Goal: Task Accomplishment & Management: Complete application form

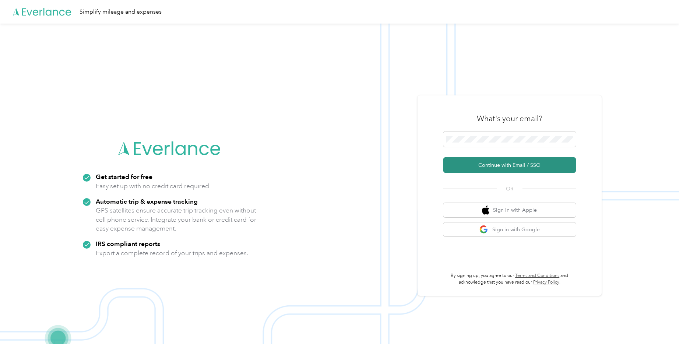
click at [510, 169] on button "Continue with Email / SSO" at bounding box center [509, 164] width 133 height 15
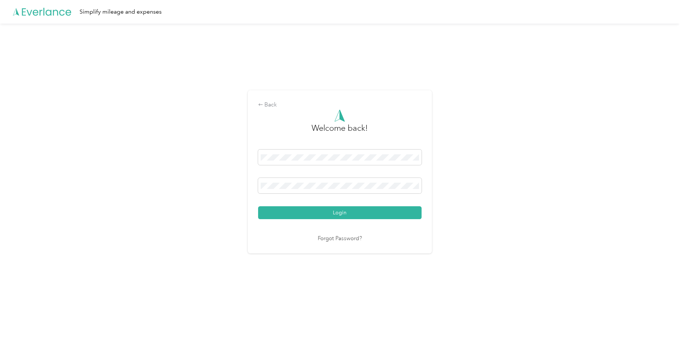
click at [346, 217] on button "Login" at bounding box center [340, 212] width 164 height 13
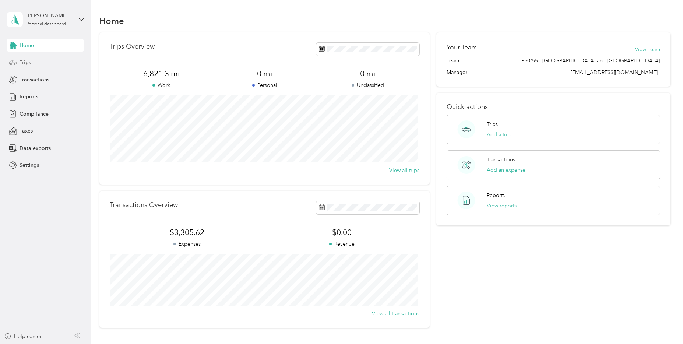
click at [31, 66] on div "Trips" at bounding box center [45, 62] width 77 height 13
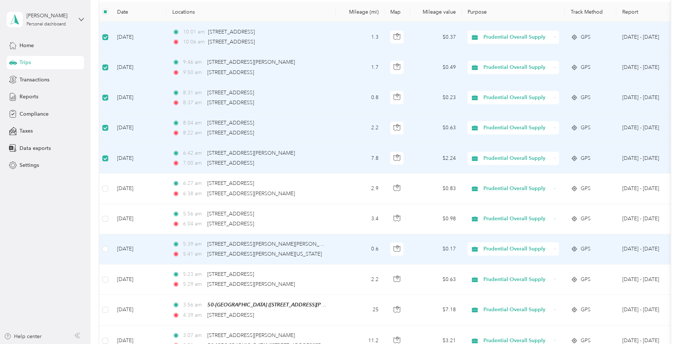
scroll to position [110, 0]
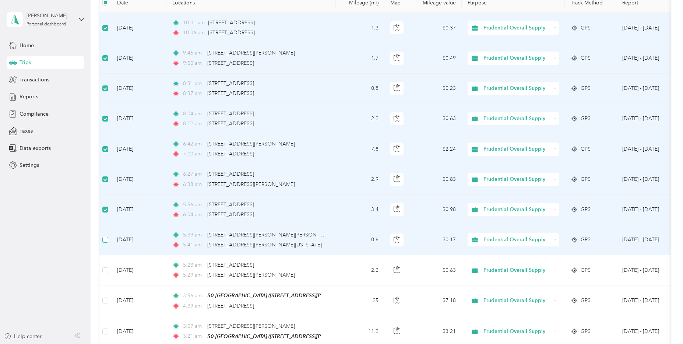
click at [106, 243] on label at bounding box center [105, 240] width 6 height 8
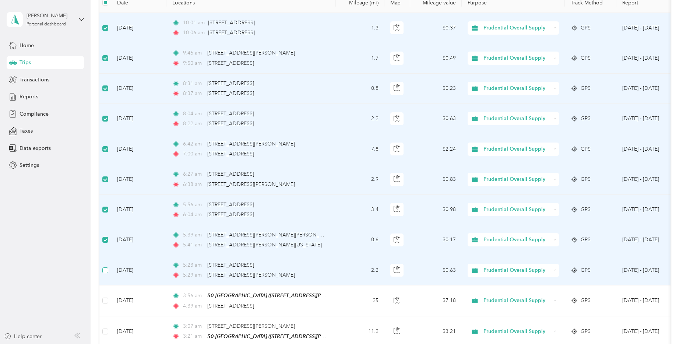
click at [104, 266] on label at bounding box center [105, 270] width 6 height 8
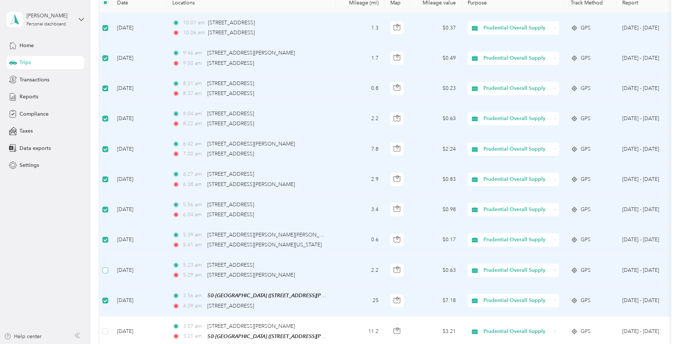
click at [108, 273] on label at bounding box center [105, 270] width 6 height 8
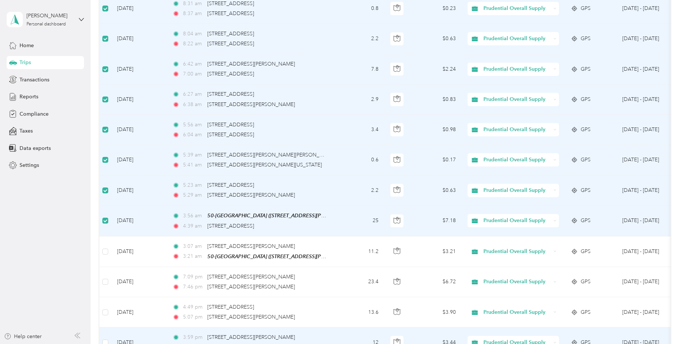
scroll to position [258, 0]
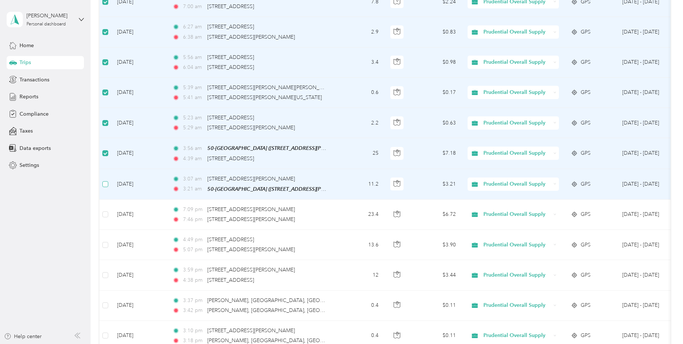
click at [104, 187] on label at bounding box center [105, 184] width 6 height 8
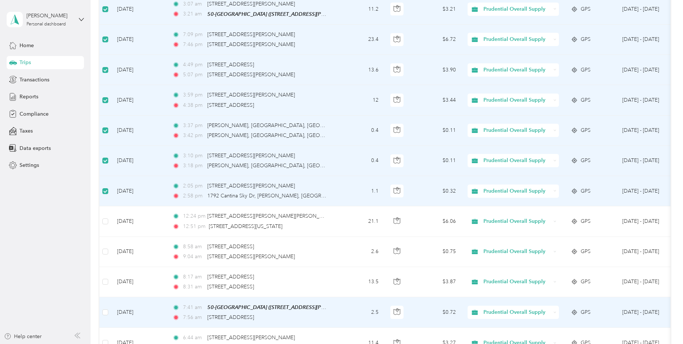
scroll to position [442, 0]
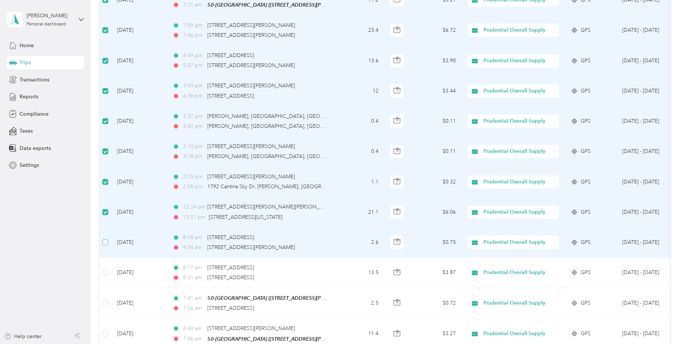
click at [105, 245] on label at bounding box center [105, 242] width 6 height 8
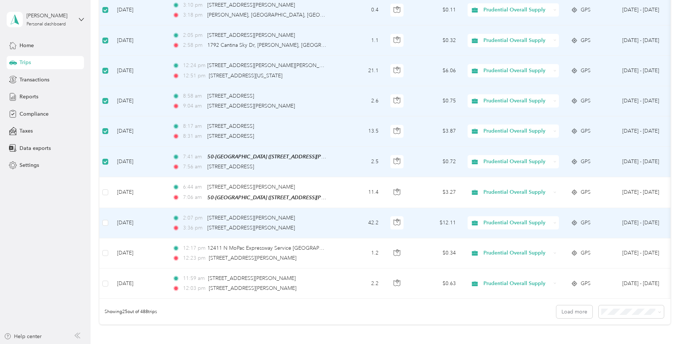
scroll to position [589, 0]
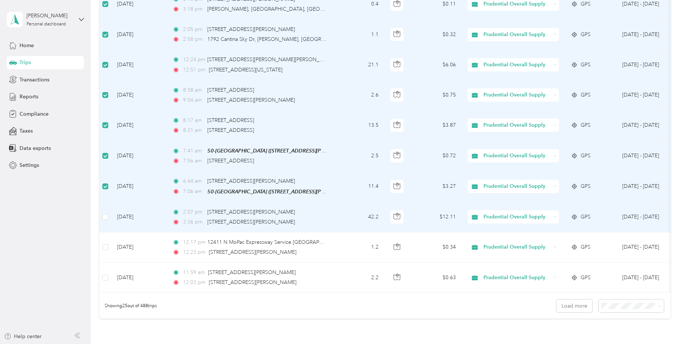
click at [108, 221] on td at bounding box center [105, 217] width 12 height 30
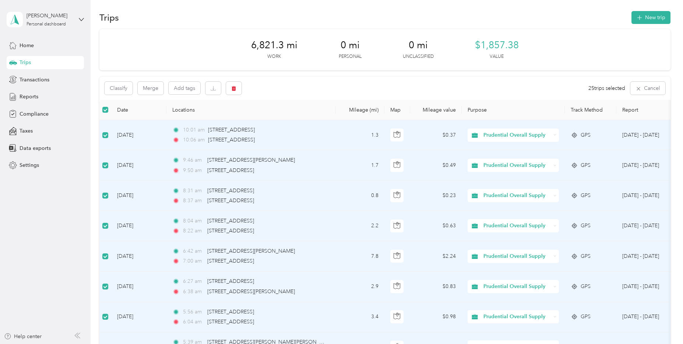
scroll to position [0, 0]
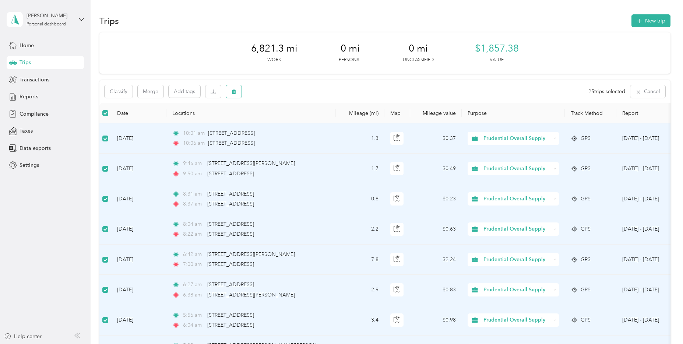
click at [236, 92] on icon "button" at bounding box center [234, 91] width 4 height 5
click at [292, 117] on button "Yes" at bounding box center [290, 122] width 14 height 12
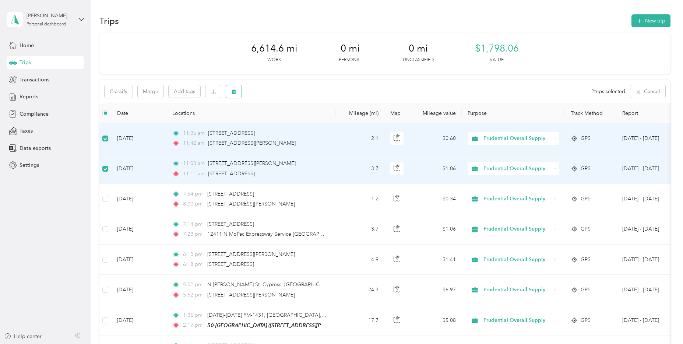
click at [235, 92] on icon "button" at bounding box center [234, 91] width 4 height 5
click at [286, 344] on div "Are you sure you want to delete ALL 2 trip(s)? No Yes Click to name as a Favori…" at bounding box center [339, 344] width 679 height 0
click at [239, 92] on button "button" at bounding box center [233, 91] width 15 height 13
click at [291, 119] on button "Yes" at bounding box center [288, 122] width 14 height 12
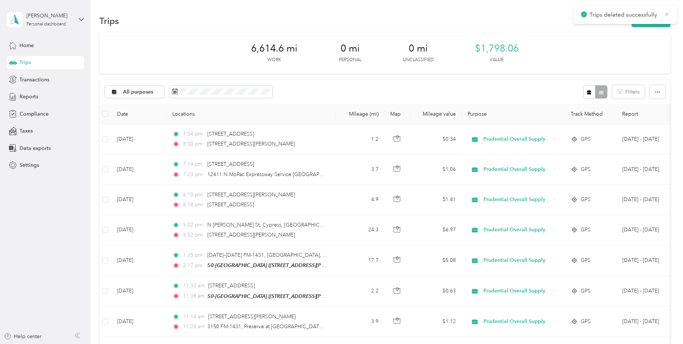
click at [664, 15] on icon at bounding box center [667, 14] width 6 height 7
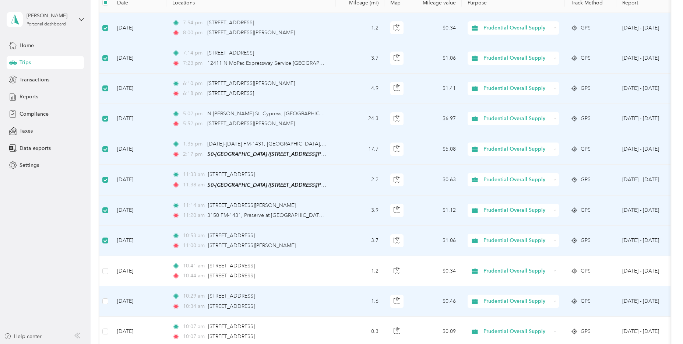
scroll to position [258, 0]
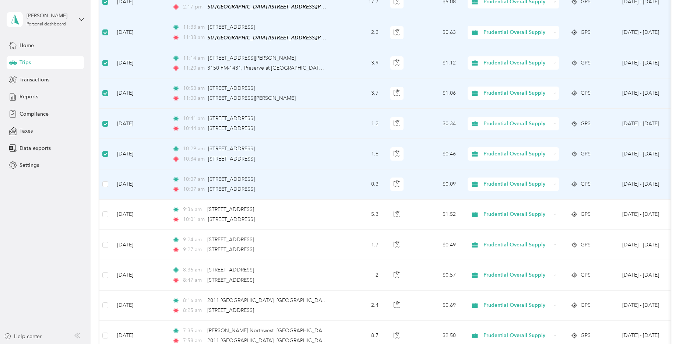
click at [108, 183] on td at bounding box center [105, 184] width 12 height 30
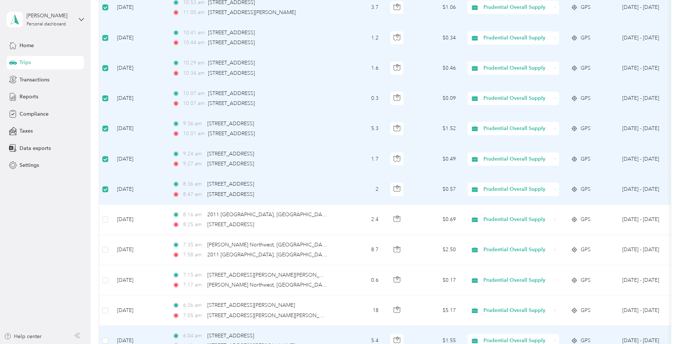
scroll to position [405, 0]
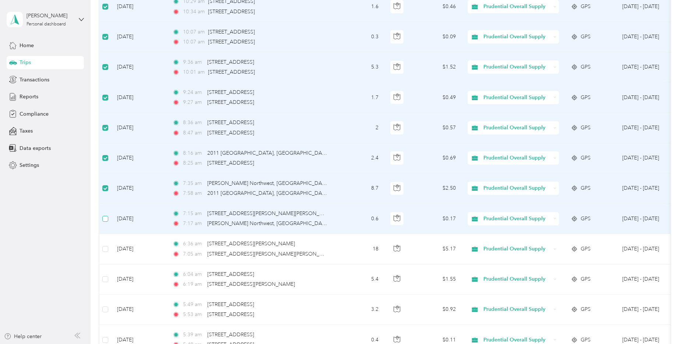
click at [107, 221] on label at bounding box center [105, 219] width 6 height 8
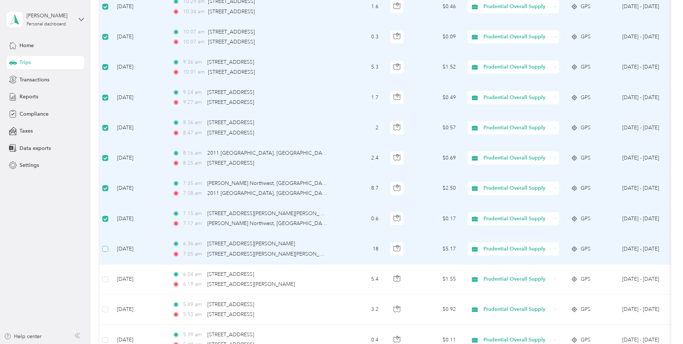
click at [105, 251] on label at bounding box center [105, 249] width 6 height 8
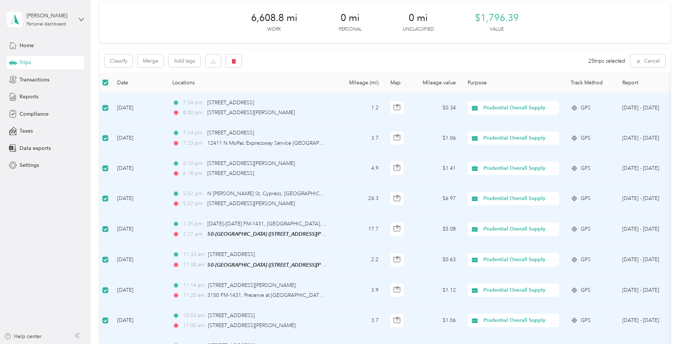
scroll to position [0, 0]
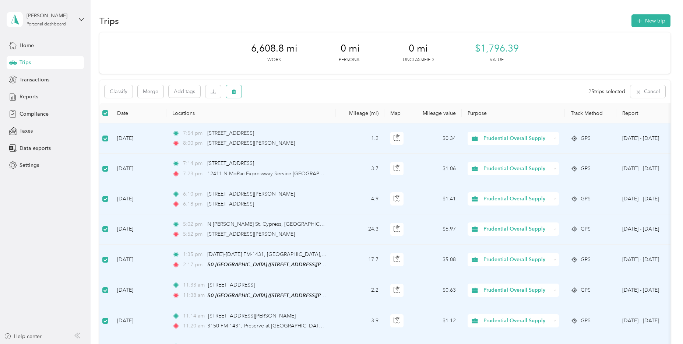
click at [238, 92] on button "button" at bounding box center [233, 91] width 15 height 13
click at [291, 118] on div "Click to name as a Favorite Place" at bounding box center [267, 127] width 86 height 18
click at [290, 116] on div "Are you sure you want to delete ALL 25 trip(s)? No Yes" at bounding box center [235, 117] width 135 height 32
click at [236, 93] on icon "button" at bounding box center [233, 91] width 5 height 5
click at [284, 117] on button "Yes" at bounding box center [290, 122] width 14 height 12
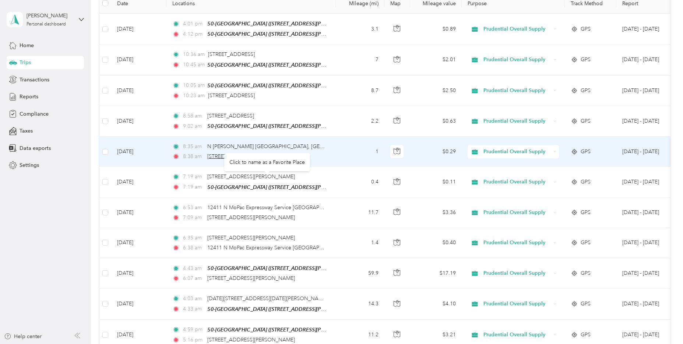
scroll to position [37, 0]
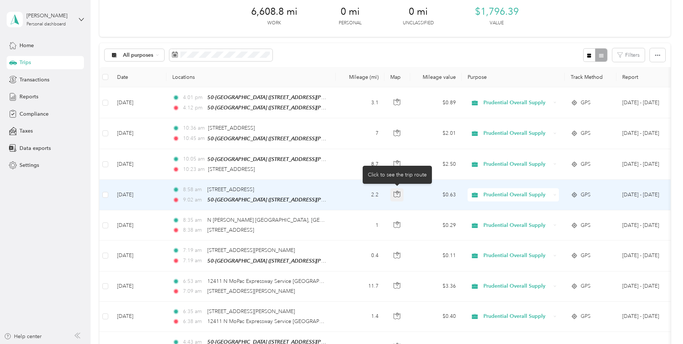
click at [395, 196] on button "button" at bounding box center [396, 194] width 13 height 13
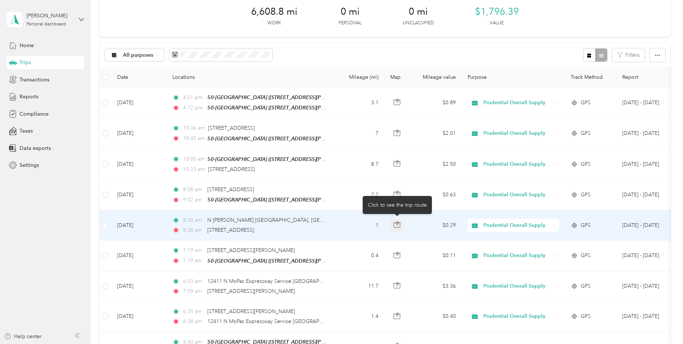
click at [400, 221] on icon "button" at bounding box center [397, 224] width 7 height 7
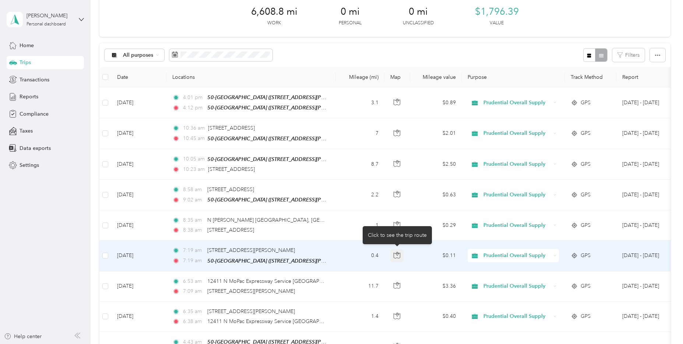
click at [400, 254] on icon "button" at bounding box center [397, 255] width 7 height 7
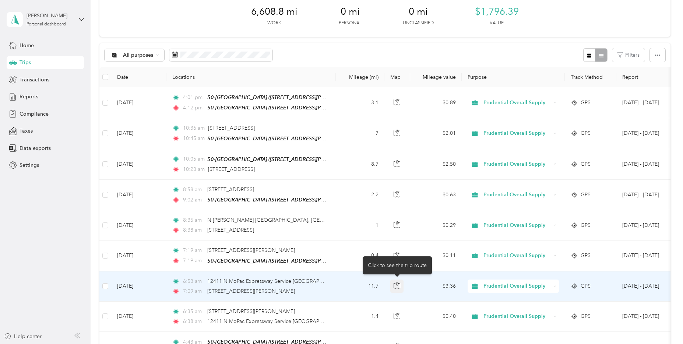
click at [399, 283] on icon "button" at bounding box center [397, 285] width 7 height 7
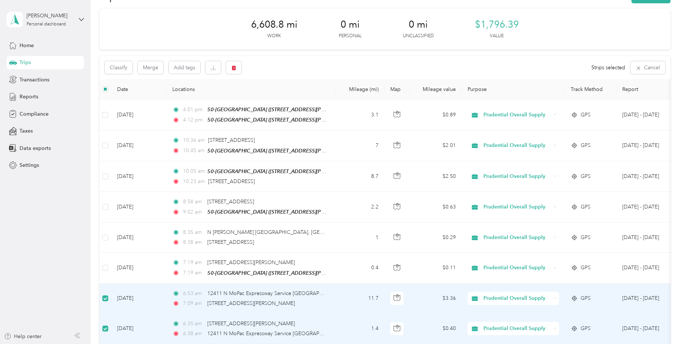
scroll to position [0, 0]
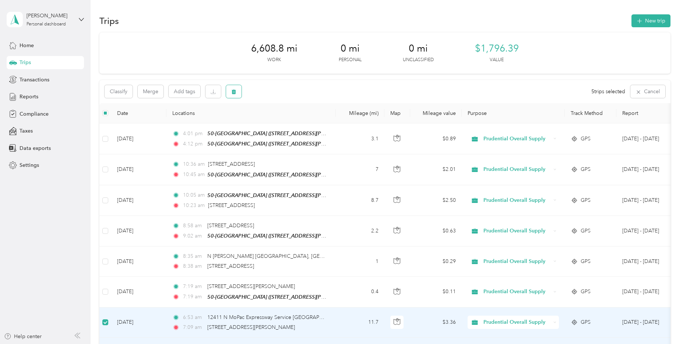
click at [238, 88] on button "button" at bounding box center [233, 91] width 15 height 13
click at [282, 117] on button "Yes" at bounding box center [288, 122] width 14 height 12
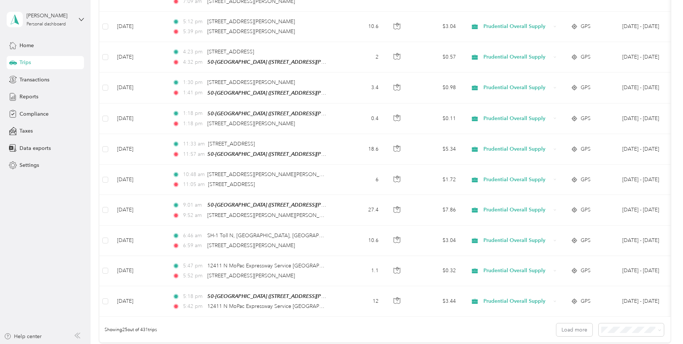
scroll to position [589, 0]
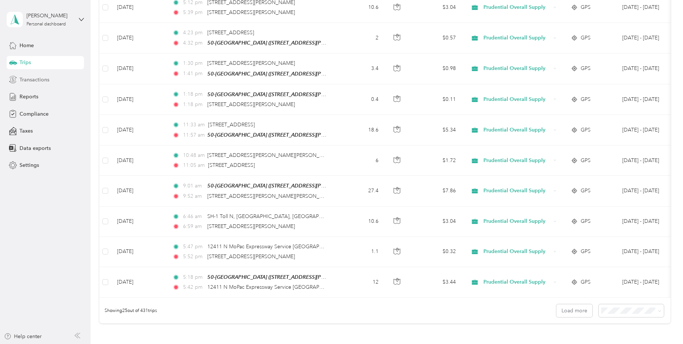
click at [31, 85] on div "Transactions" at bounding box center [45, 79] width 77 height 13
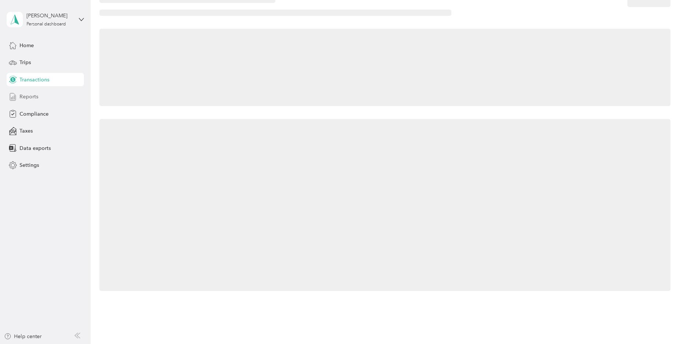
scroll to position [79, 0]
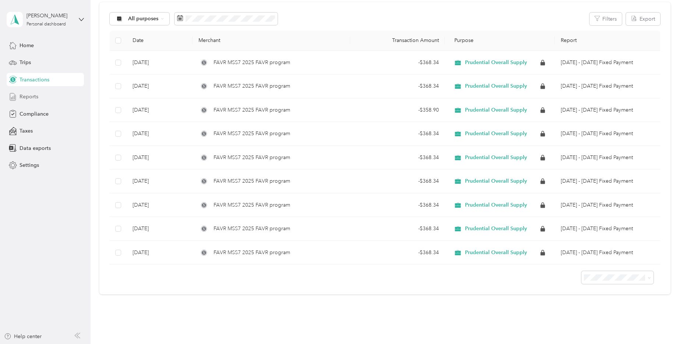
click at [32, 98] on span "Reports" at bounding box center [29, 97] width 19 height 8
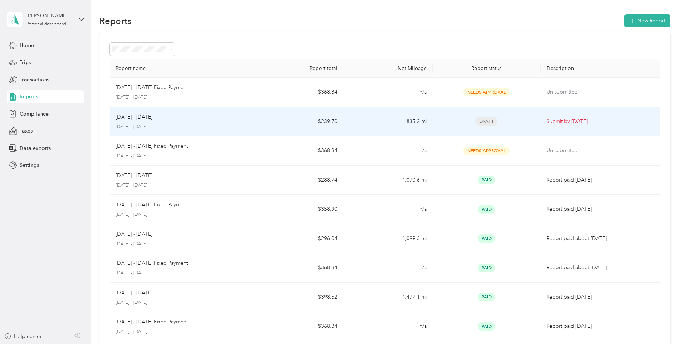
click at [305, 114] on td "$239.70" at bounding box center [298, 121] width 90 height 29
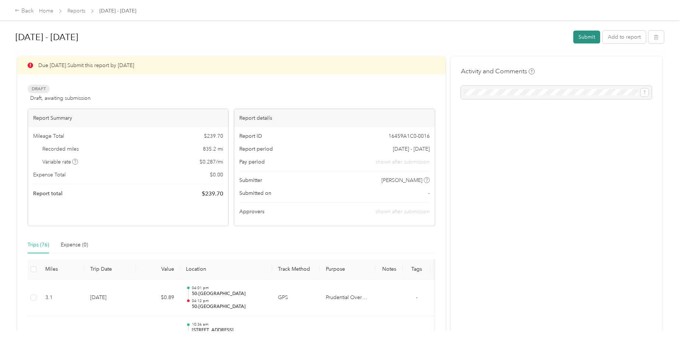
click at [583, 34] on button "Submit" at bounding box center [586, 37] width 27 height 13
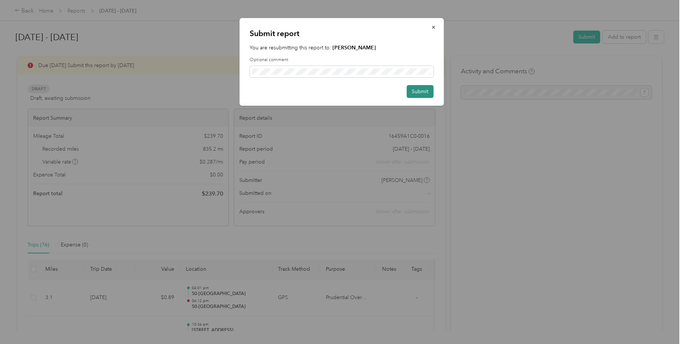
click at [417, 92] on button "Submit" at bounding box center [420, 91] width 27 height 13
